Goal: Find specific page/section: Find specific page/section

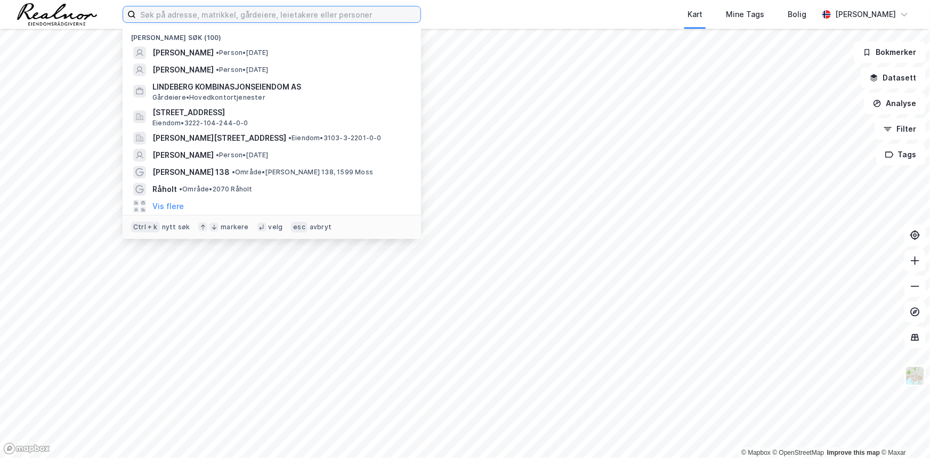
click at [222, 17] on input at bounding box center [278, 14] width 285 height 16
paste input "[STREET_ADDRESS]"
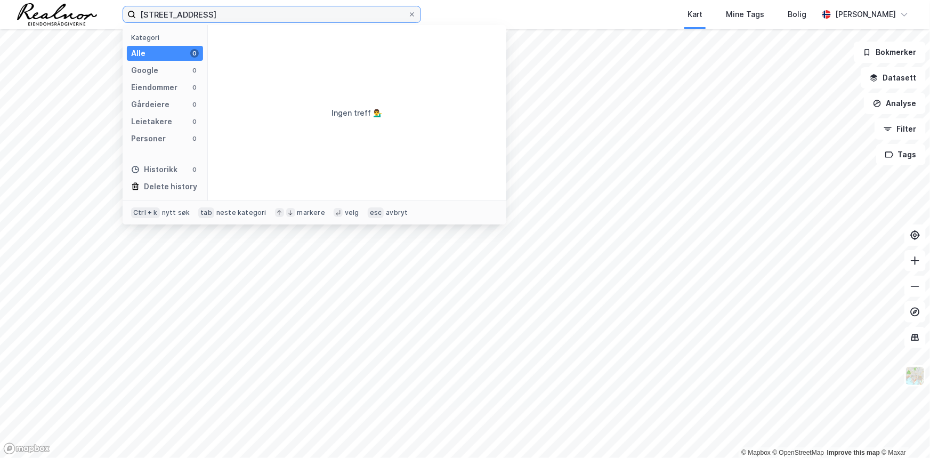
drag, startPoint x: 275, startPoint y: 13, endPoint x: 192, endPoint y: 18, distance: 82.8
click at [192, 17] on input "[STREET_ADDRESS]" at bounding box center [272, 14] width 272 height 16
type input "[STREET_ADDRESS]"
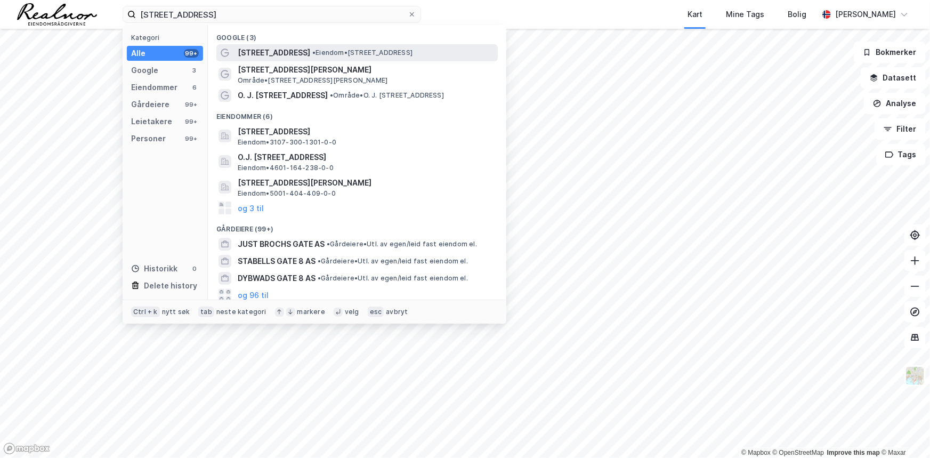
click at [386, 56] on span "• Eiendom • [STREET_ADDRESS]" at bounding box center [362, 53] width 100 height 9
